Goal: Information Seeking & Learning: Learn about a topic

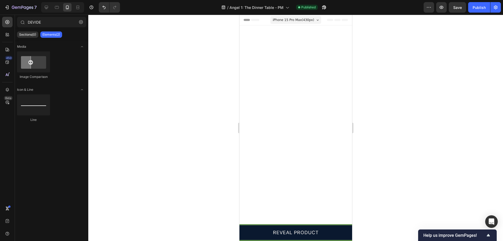
scroll to position [6237, 0]
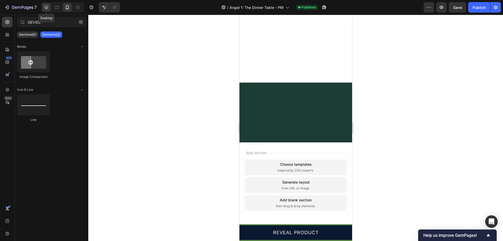
click at [49, 7] on icon at bounding box center [46, 7] width 5 height 5
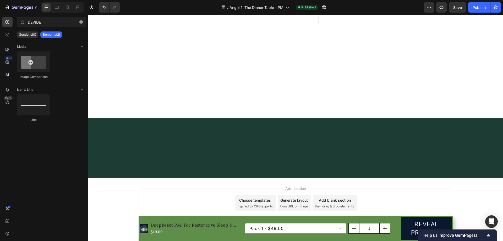
scroll to position [5510, 0]
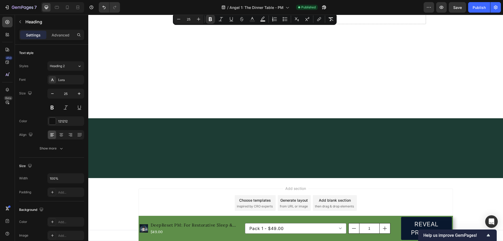
scroll to position [5614, 0]
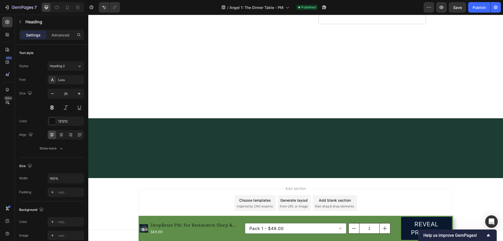
copy div "Lion's Mane Extract (500mg) - Fuels neurogenesis and neural connectivity Advanc…"
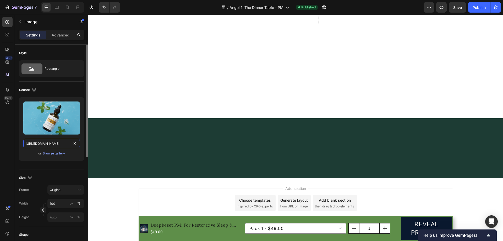
click at [55, 143] on input "[URL][DOMAIN_NAME]" at bounding box center [51, 143] width 57 height 9
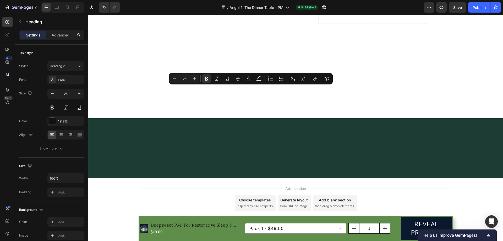
scroll to position [5588, 0]
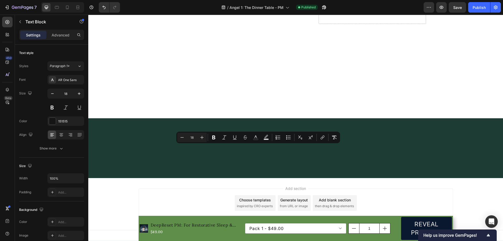
copy p "Advanced immune system support and resilience building"
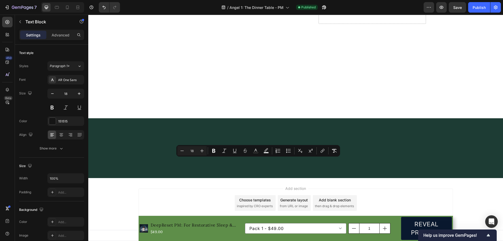
scroll to position [5536, 0]
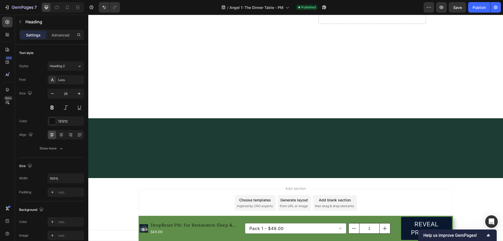
copy p "🛡️ ImmuneCore+ - Daily Shield for Resilience & Balance"
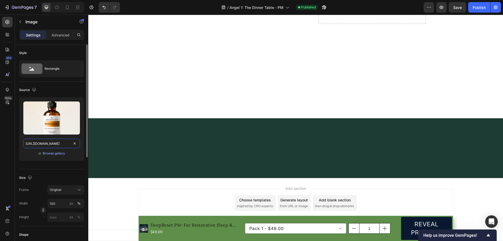
click at [56, 142] on input "[URL][DOMAIN_NAME]" at bounding box center [51, 143] width 57 height 9
copy p "🛡️ ImmuneCore+ - Daily Shield for Resilience & Balance"
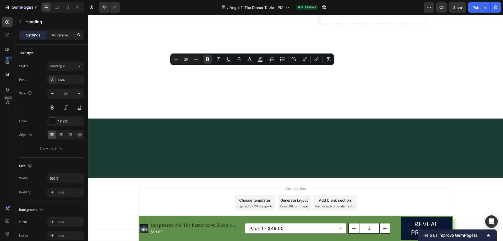
drag, startPoint x: 215, startPoint y: 71, endPoint x: 265, endPoint y: 73, distance: 49.9
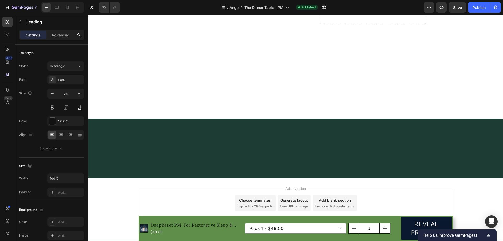
scroll to position [5614, 0]
copy div "Chamomile & Passionflower - Natural relaxation and sleep initiation GABA & L-Th…"
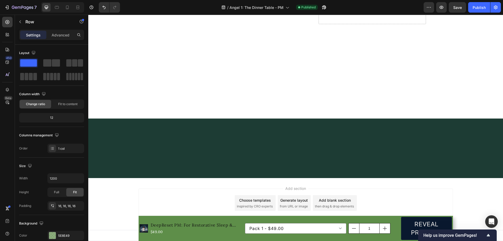
scroll to position [5746, 0]
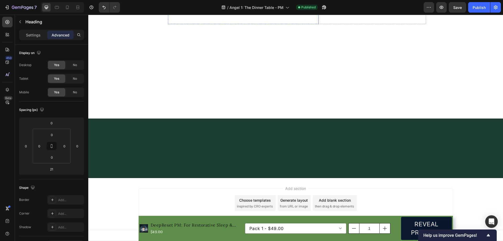
scroll to position [5274, 0]
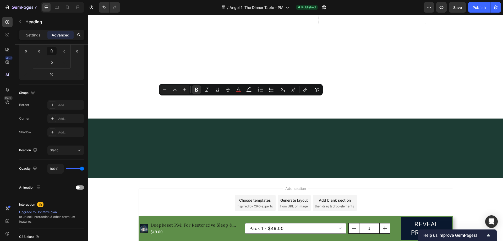
copy strong ""Even Better: Complete Your 24-Hour Bio-Rhythm Cycle""
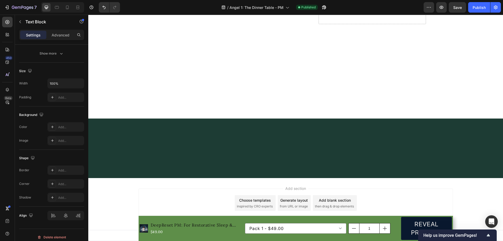
scroll to position [0, 0]
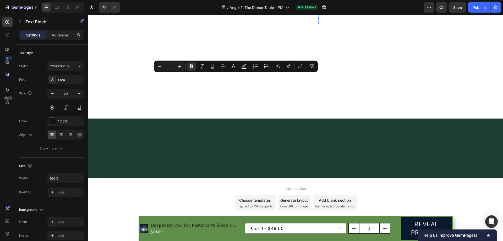
scroll to position [5326, 0]
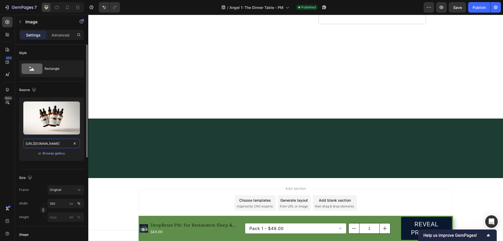
click at [62, 145] on input "[URL][DOMAIN_NAME]" at bounding box center [51, 143] width 57 height 9
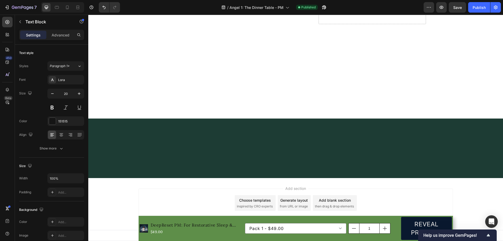
copy p "[PERSON_NAME] research revealed something profound: Parents who restore their c…"
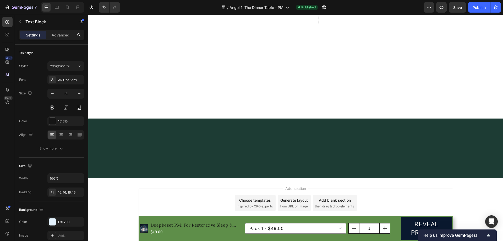
copy p "✅ All 5 professional-grade bio-rhythm formulas ✅ Complete 24-hour family presen…"
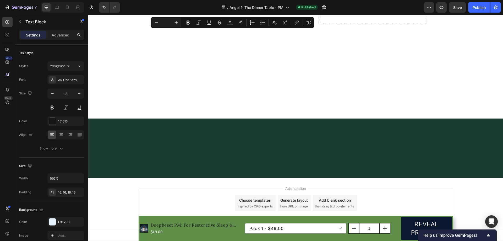
scroll to position [5929, 0]
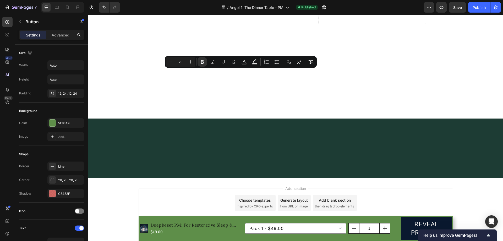
copy strong "→ UPGRADE TO COMPLETE BIO-RHYTHM STACK - $196 ←"
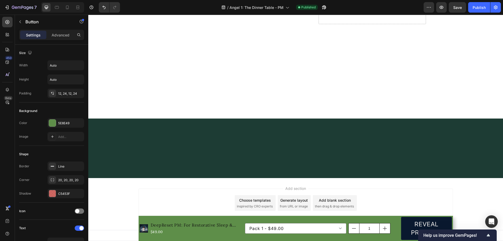
scroll to position [5746, 0]
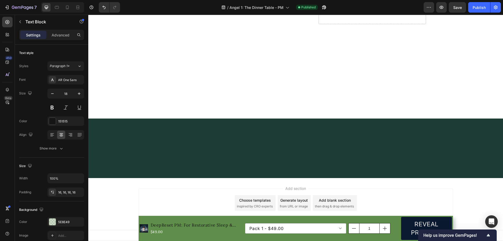
drag, startPoint x: 198, startPoint y: 102, endPoint x: 290, endPoint y: 115, distance: 93.7
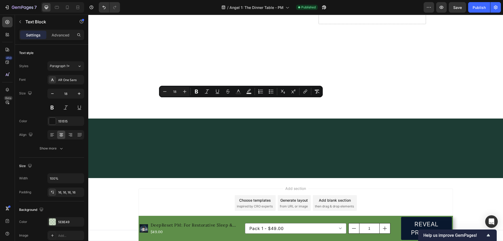
copy div "Complete Bio-Rhythm Stack: $196 Save $49 vs. buying individually Save $229 vs. …"
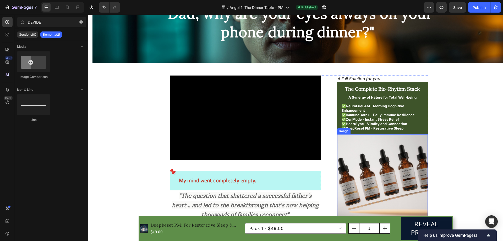
scroll to position [79, 0]
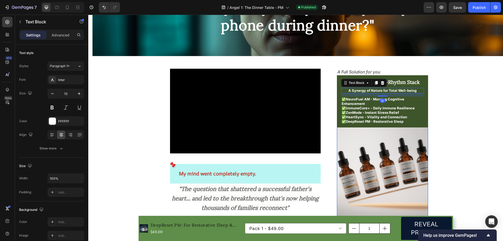
click at [396, 89] on strong "A Synergy of Nature for Total Well-being" at bounding box center [383, 90] width 68 height 4
click at [404, 83] on strong "The Complete Bio-Rhythm Stack" at bounding box center [382, 82] width 75 height 6
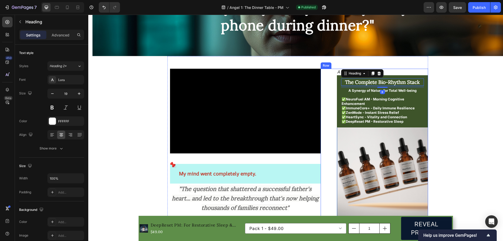
click at [329, 91] on div "A Full Solution for you Text Block The Complete Bio-Rhythm Stack Heading 8 A Sy…" at bounding box center [374, 165] width 107 height 192
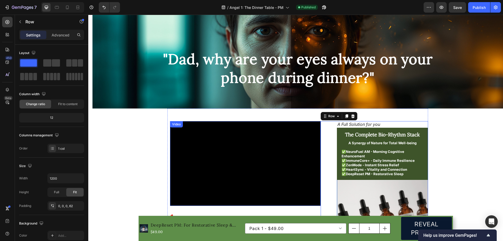
scroll to position [131, 0]
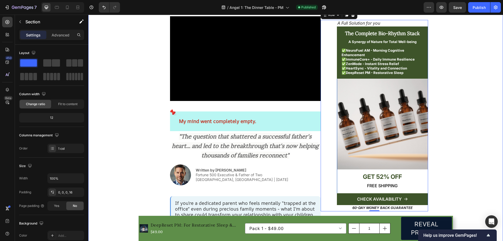
click at [495, 8] on icon "button" at bounding box center [495, 7] width 5 height 5
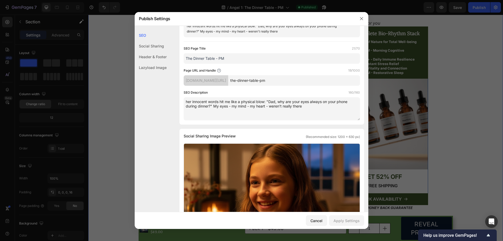
scroll to position [0, 0]
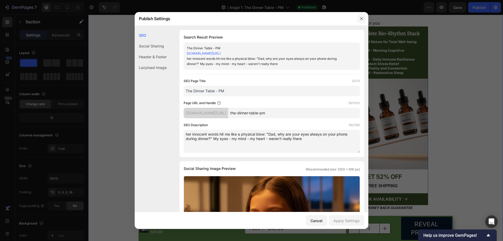
click at [362, 17] on icon "button" at bounding box center [362, 19] width 4 height 4
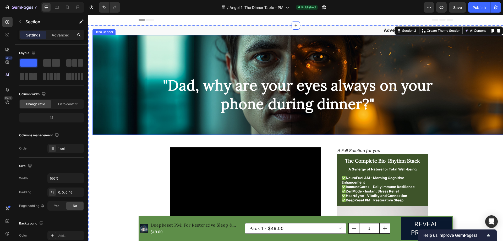
scroll to position [184, 0]
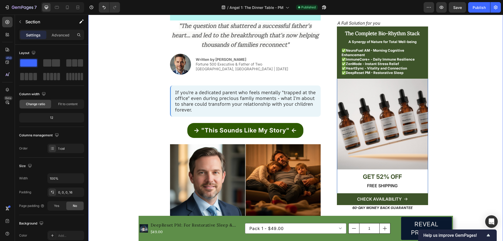
scroll to position [341, 0]
